Goal: Transaction & Acquisition: Purchase product/service

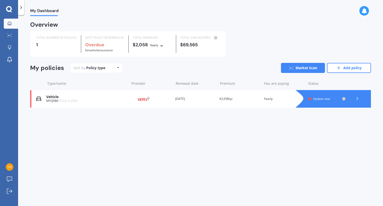
click at [323, 97] on span "Update now" at bounding box center [321, 98] width 17 height 4
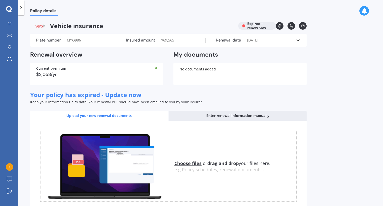
click at [144, 41] on label "Insured amount" at bounding box center [140, 40] width 29 height 5
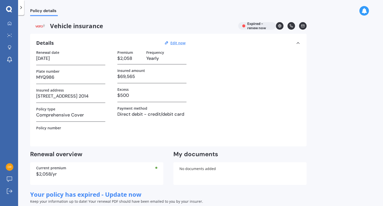
click at [141, 74] on h3 "$69,565" at bounding box center [151, 77] width 69 height 8
click at [140, 76] on h3 "$69,565" at bounding box center [151, 77] width 69 height 8
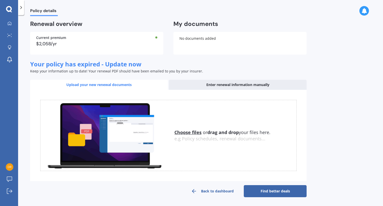
scroll to position [130, 0]
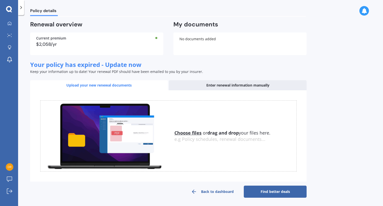
click at [214, 86] on div "Enter renewal information manually" at bounding box center [238, 85] width 138 height 10
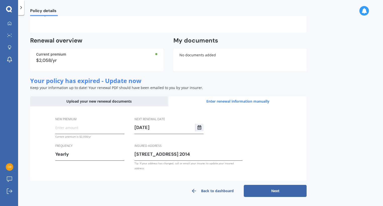
scroll to position [107, 0]
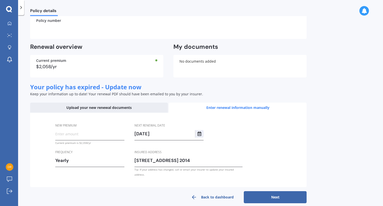
click at [86, 136] on input "New premium" at bounding box center [89, 134] width 69 height 8
type input "$1.00"
type input "$1,785.00"
click at [104, 156] on div "Yearly" at bounding box center [86, 160] width 63 height 8
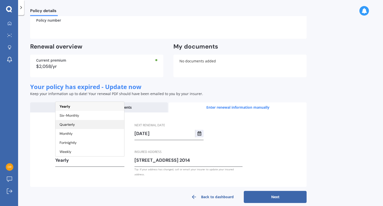
scroll to position [107, 0]
click at [63, 160] on div "Yearly" at bounding box center [86, 160] width 63 height 8
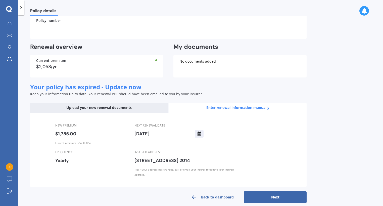
click at [282, 191] on button "Next" at bounding box center [275, 197] width 63 height 12
select select "18"
select select "09"
select select "2025"
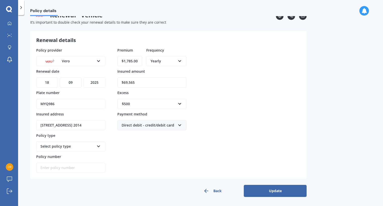
scroll to position [10, 0]
drag, startPoint x: 142, startPoint y: 83, endPoint x: 116, endPoint y: 83, distance: 25.9
click at [116, 83] on div "Policy provider Vero AA AMI AMP ANZ ASB Aioi Nissay Dowa Ando Assurant Autosure…" at bounding box center [168, 110] width 264 height 125
type input "$45,000"
click at [179, 137] on div "Premium $1,785.00 Frequency Yearly Yearly Six-Monthly Quarterly Monthly Fortnig…" at bounding box center [151, 110] width 69 height 125
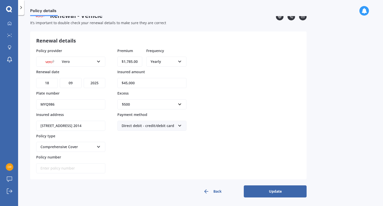
click at [293, 189] on button "Update" at bounding box center [275, 191] width 63 height 12
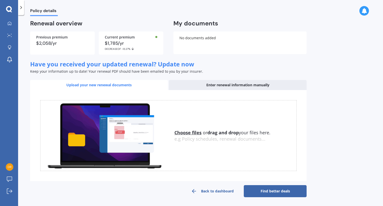
scroll to position [31, 0]
click at [280, 191] on link "Find better deals" at bounding box center [275, 191] width 63 height 12
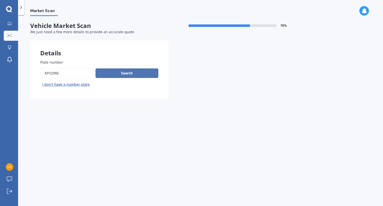
click at [129, 73] on button "Search" at bounding box center [126, 73] width 63 height 10
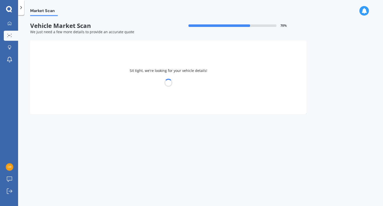
select select "TESLA"
select select "3"
select select "01"
select select "05"
select select "1957"
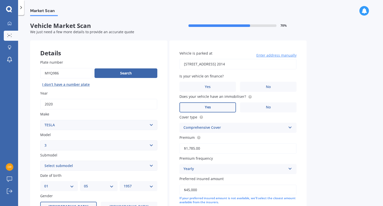
click at [265, 80] on div "Is your vehicle on finance? Yes No" at bounding box center [237, 82] width 117 height 18
click at [266, 85] on span "No" at bounding box center [268, 87] width 5 height 4
click at [0, 0] on input "No" at bounding box center [0, 0] width 0 height 0
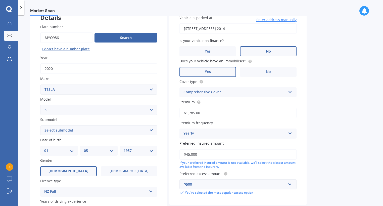
scroll to position [36, 0]
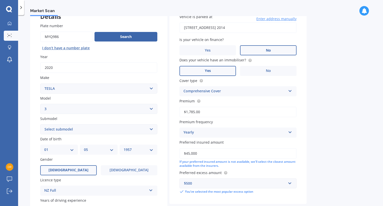
select select "EV"
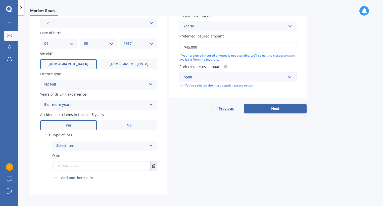
scroll to position [142, 0]
click at [130, 125] on span "No" at bounding box center [129, 125] width 5 height 4
click at [0, 0] on input "No" at bounding box center [0, 0] width 0 height 0
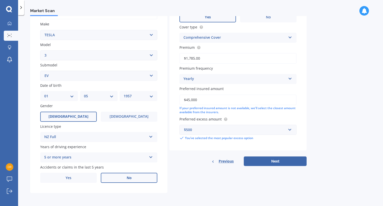
scroll to position [88, 0]
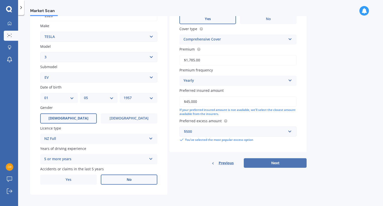
click at [261, 161] on button "Next" at bounding box center [275, 163] width 63 height 10
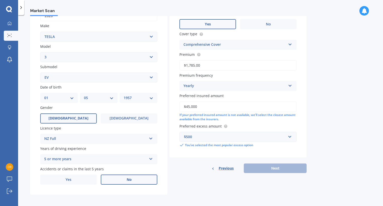
scroll to position [34, 0]
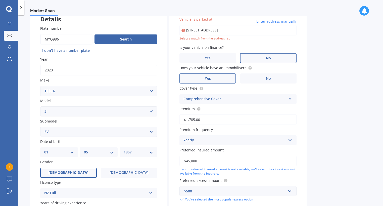
type input "130 Bleakhouse Road, Mellons Bay, Auckland 2014"
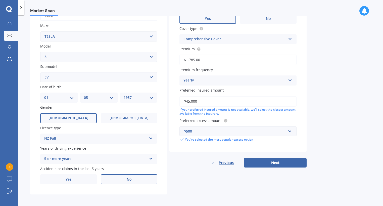
scroll to position [88, 0]
click at [277, 160] on button "Next" at bounding box center [275, 163] width 63 height 10
select select "01"
select select "05"
select select "1957"
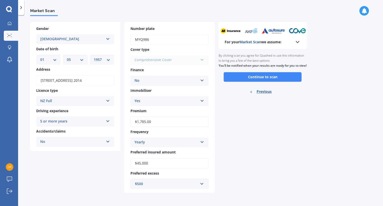
scroll to position [0, 0]
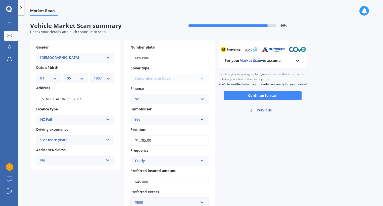
click at [278, 160] on div "For your Market Scan we assume: Ready to go By clicking scan you agree for Quas…" at bounding box center [262, 125] width 88 height 171
